Goal: Task Accomplishment & Management: Manage account settings

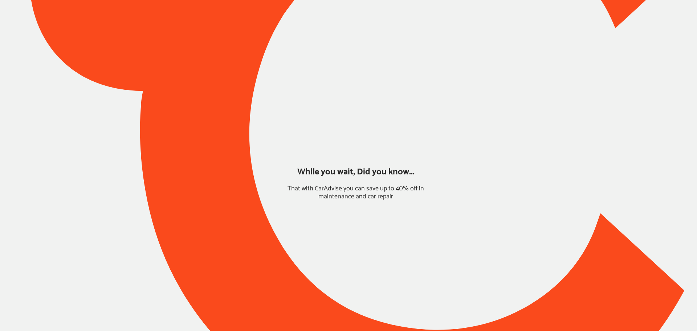
type input "*****"
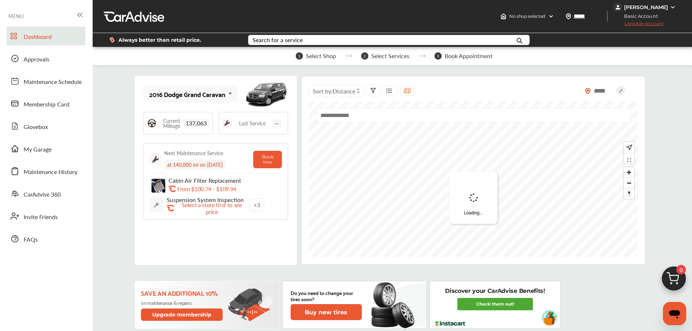
click at [41, 63] on span "Approvals" at bounding box center [37, 59] width 26 height 9
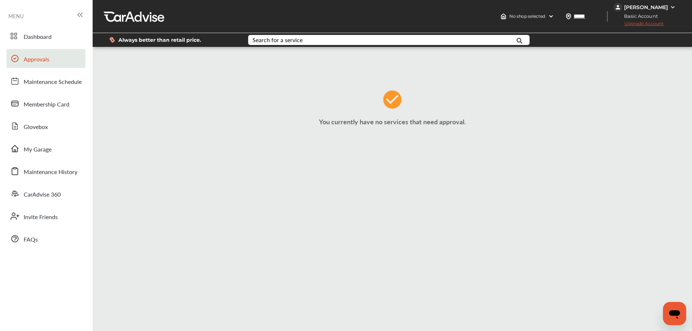
click at [54, 145] on link "My Garage" at bounding box center [46, 148] width 79 height 19
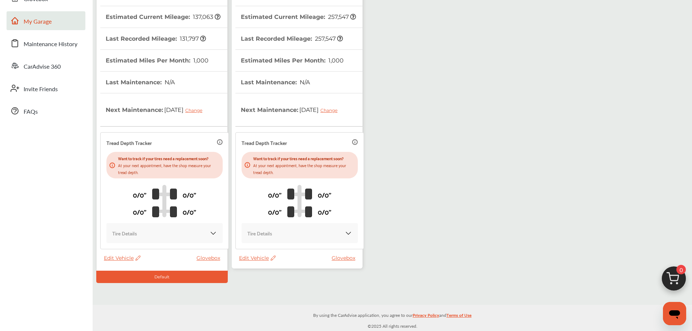
scroll to position [128, 0]
click at [307, 28] on th "Last Recorded Mileage : 257,547" at bounding box center [292, 38] width 102 height 21
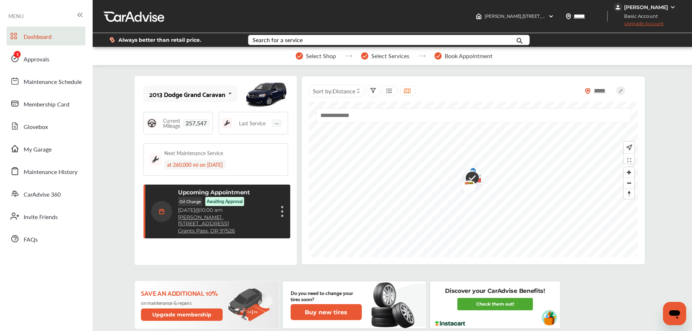
click at [68, 62] on link "Approvals" at bounding box center [46, 58] width 79 height 19
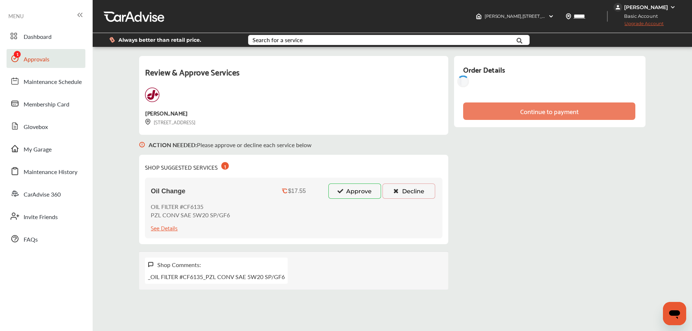
click at [346, 196] on button "Approve" at bounding box center [354, 190] width 53 height 15
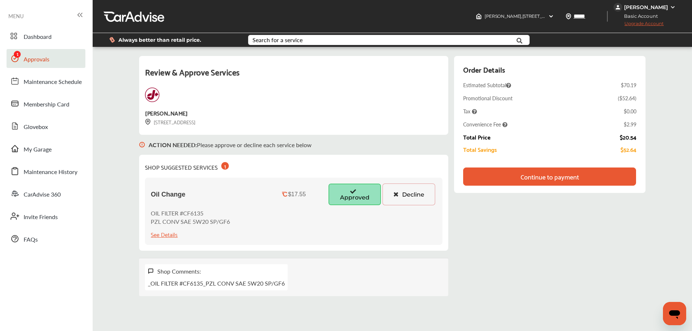
click at [589, 174] on div "Continue to payment" at bounding box center [549, 176] width 173 height 18
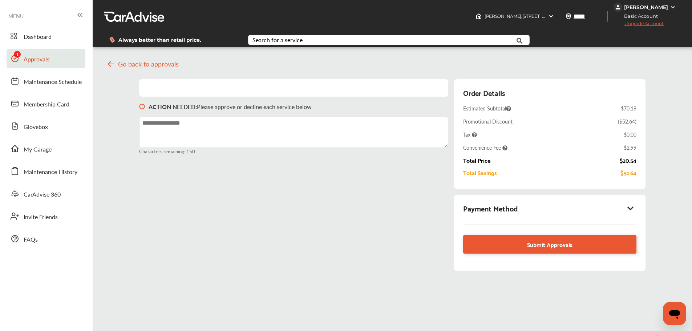
click at [584, 205] on div "Payment Method" at bounding box center [549, 208] width 173 height 12
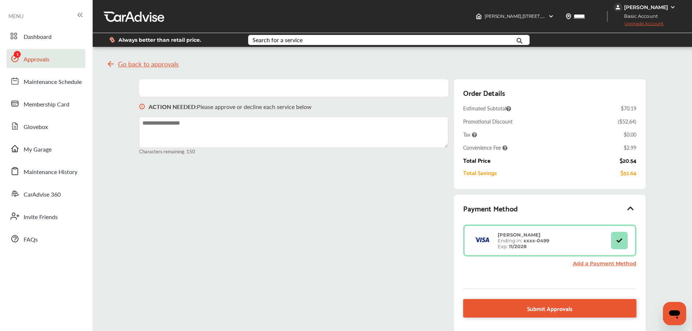
click at [389, 260] on div "ACTION NEEDED : Please approve or decline each service below Characters remaini…" at bounding box center [392, 210] width 506 height 263
